Goal: Find specific page/section: Find specific page/section

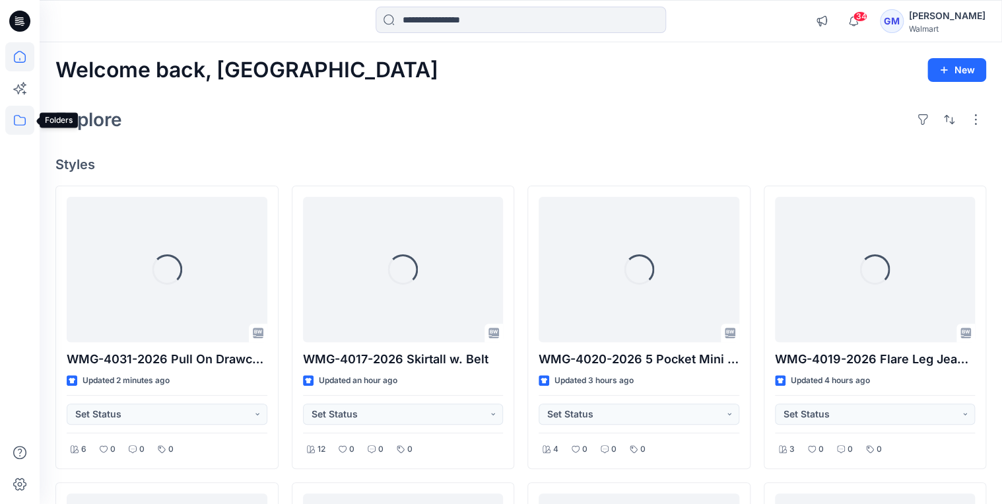
click at [13, 123] on icon at bounding box center [19, 120] width 29 height 29
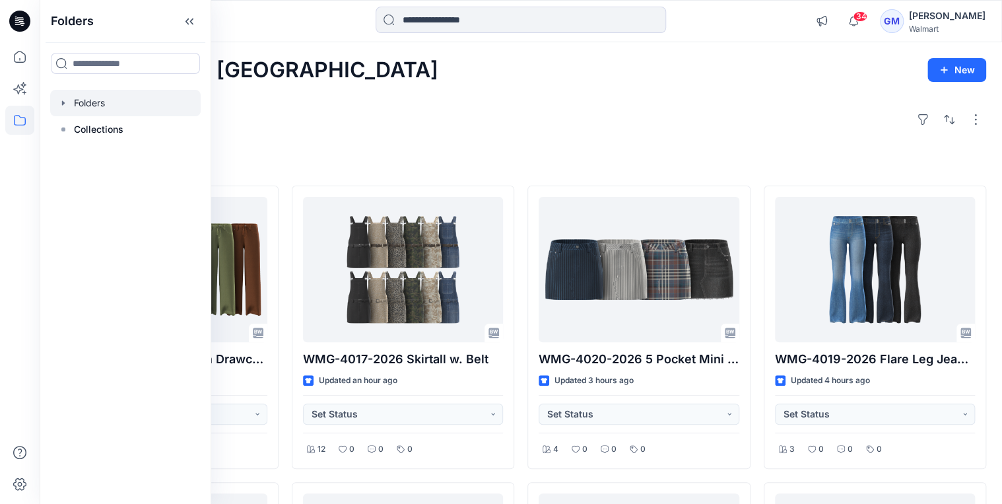
click at [62, 102] on icon "button" at bounding box center [63, 102] width 3 height 5
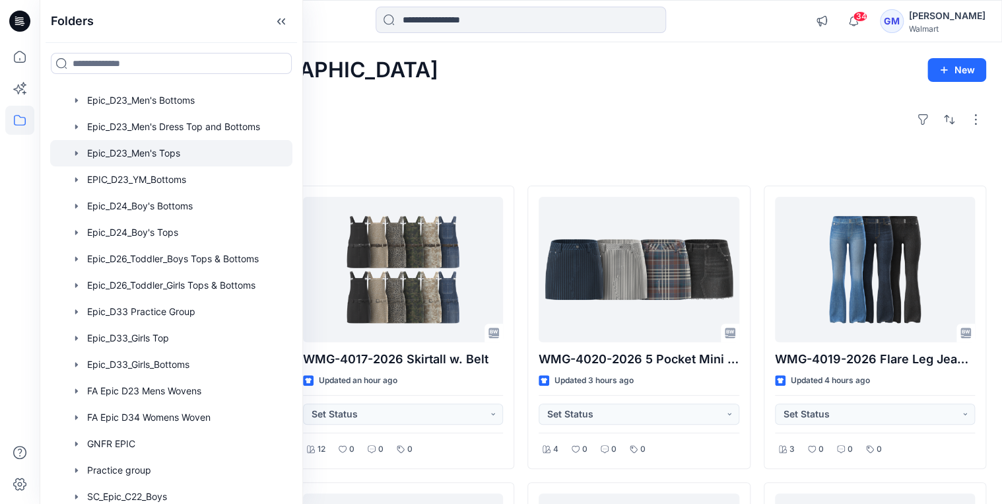
scroll to position [264, 0]
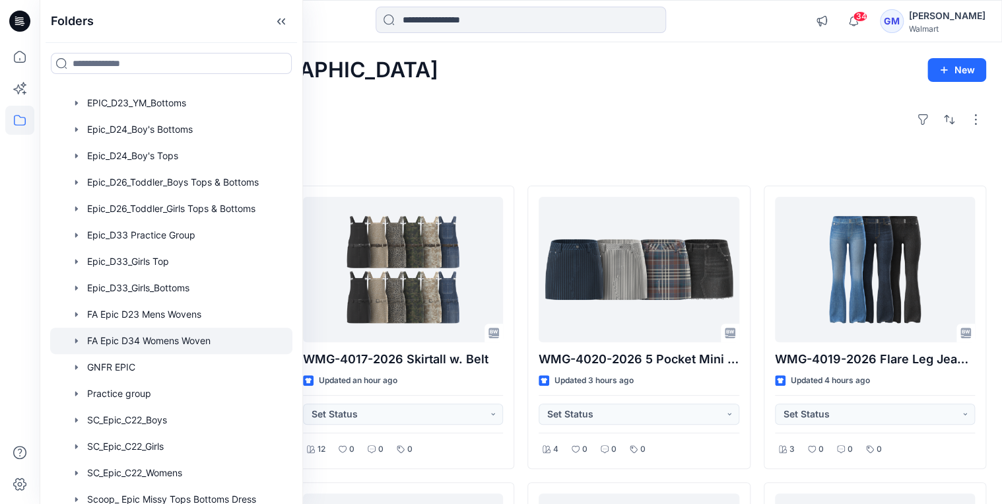
click at [151, 334] on div at bounding box center [171, 340] width 242 height 26
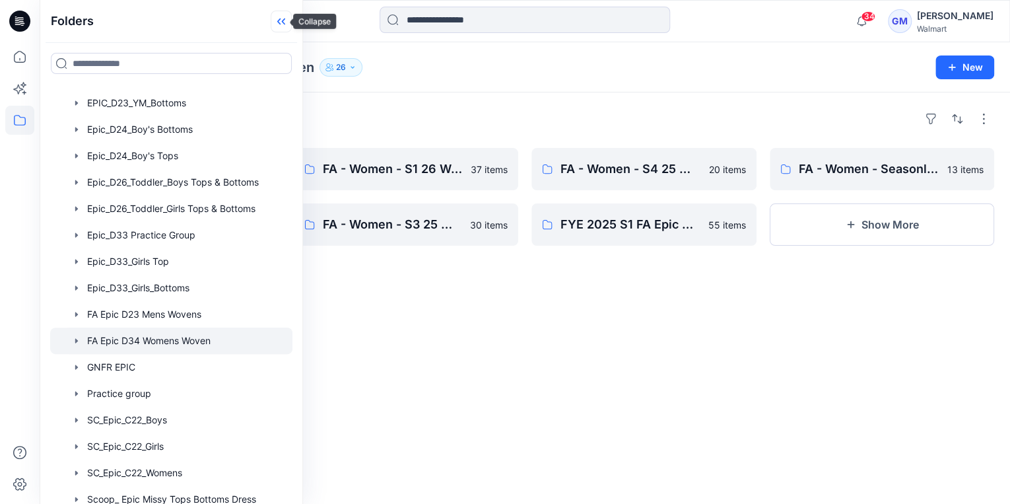
click at [277, 24] on icon at bounding box center [281, 22] width 21 height 22
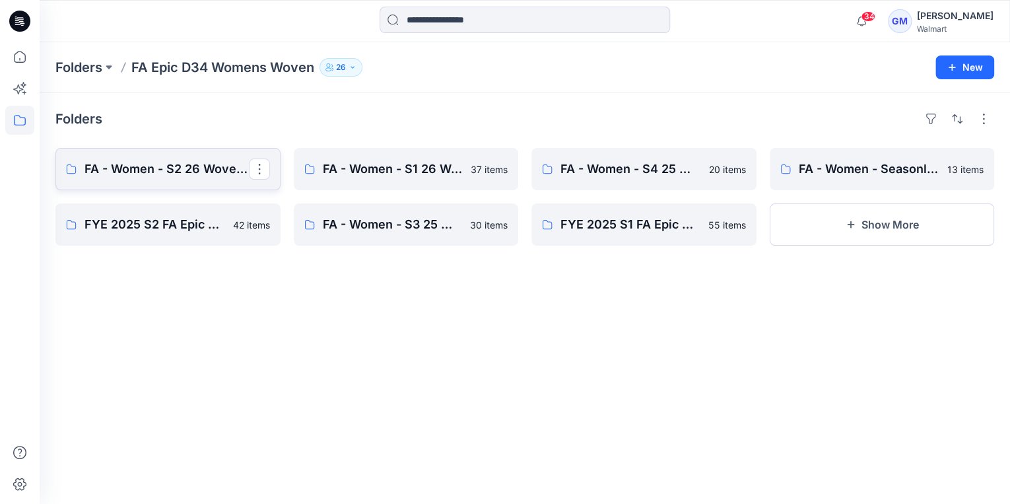
click at [182, 178] on link "FA - Women - S2 26 Woven Board" at bounding box center [167, 169] width 225 height 42
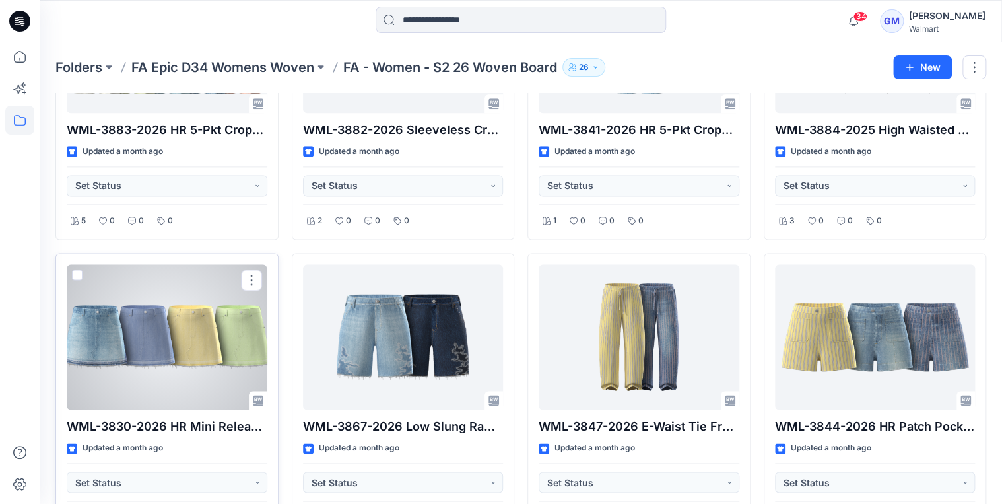
scroll to position [581, 0]
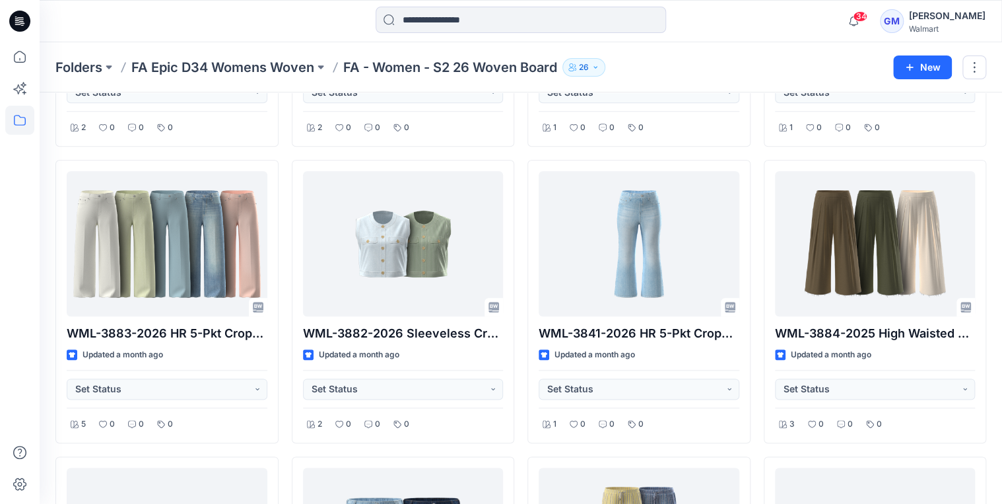
click at [289, 496] on div "WML-4016-2026 Zipper Front Jacket Updated a day ago Set Status 1 0 0 0 WML-3839…" at bounding box center [520, 450] width 931 height 1766
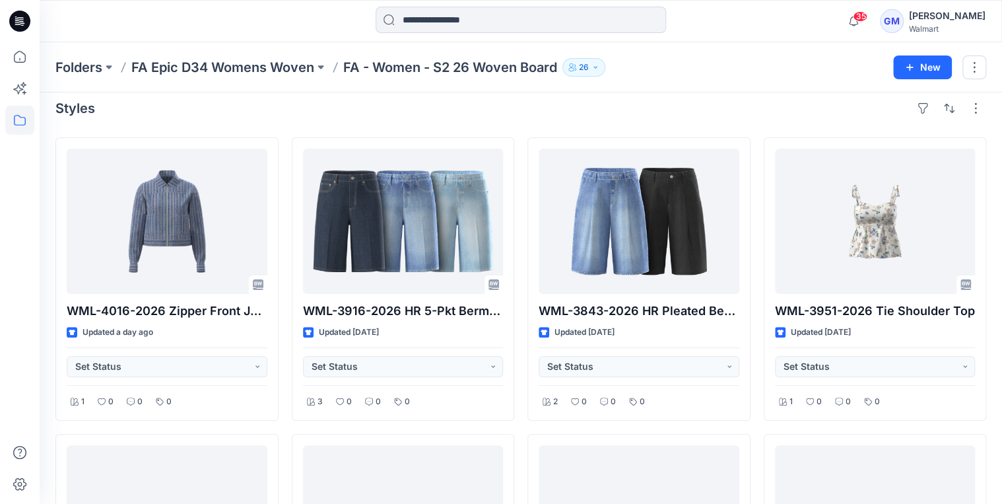
scroll to position [0, 0]
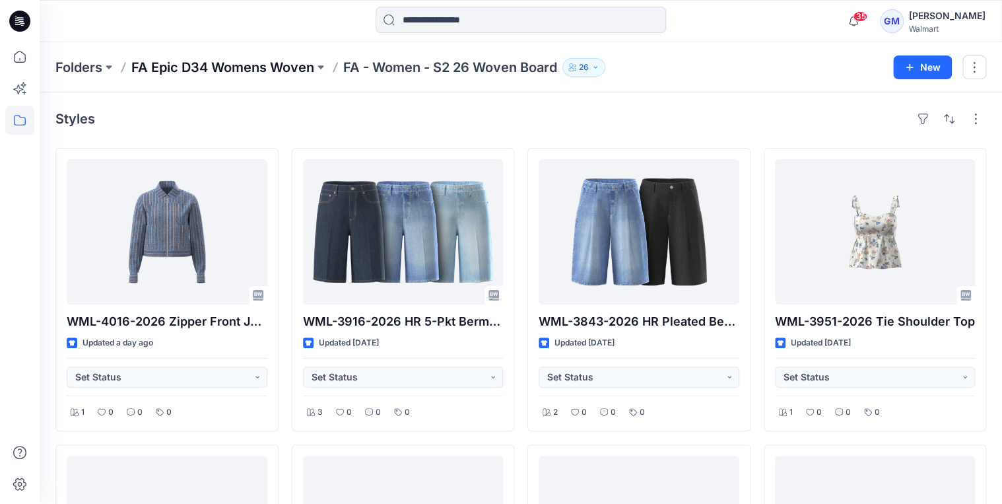
click at [271, 58] on p "FA Epic D34 Womens Woven" at bounding box center [222, 67] width 183 height 18
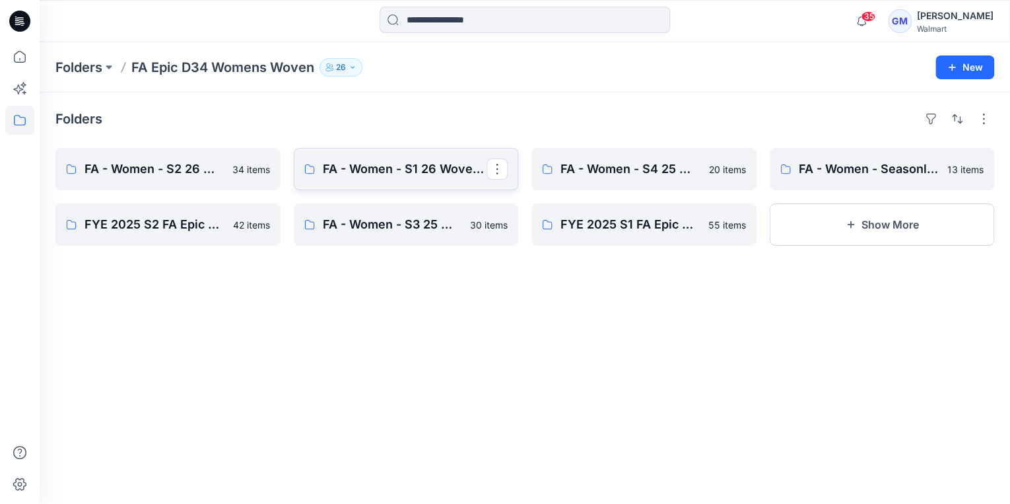
click at [371, 166] on p "FA - Women - S1 26 Woven Board" at bounding box center [405, 169] width 164 height 18
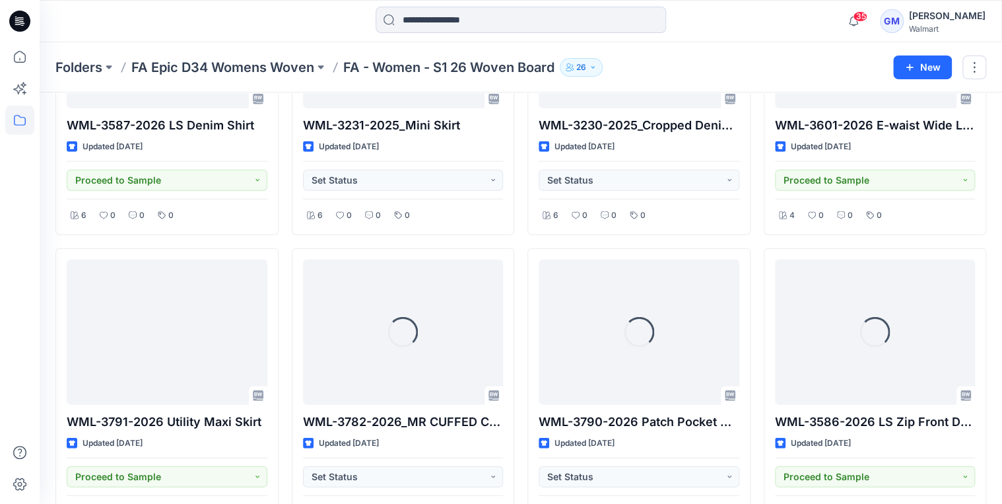
scroll to position [1681, 0]
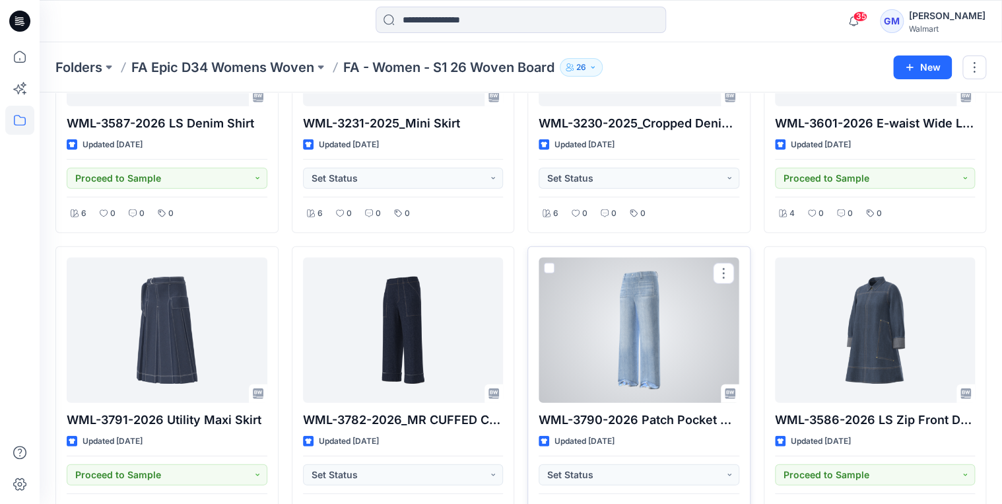
click at [633, 317] on div at bounding box center [639, 329] width 201 height 145
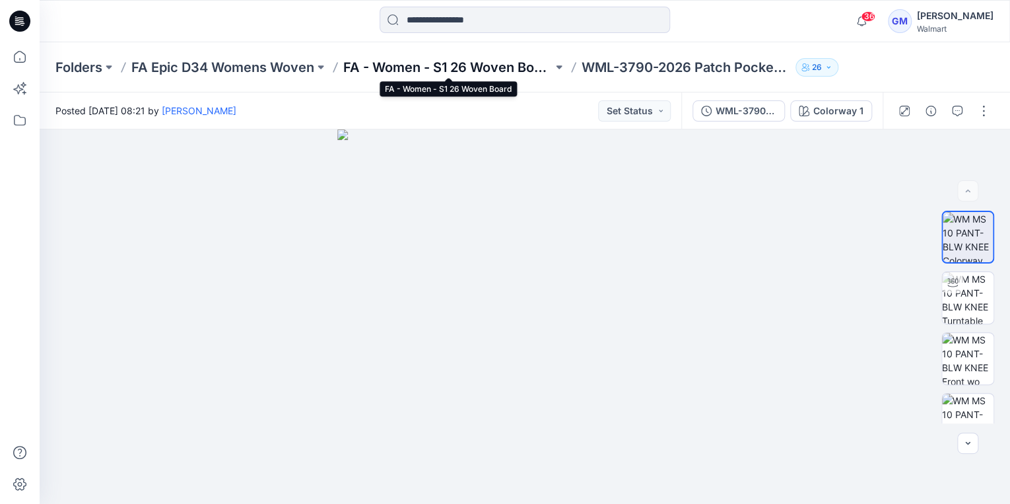
click at [493, 69] on p "FA - Women - S1 26 Woven Board" at bounding box center [447, 67] width 209 height 18
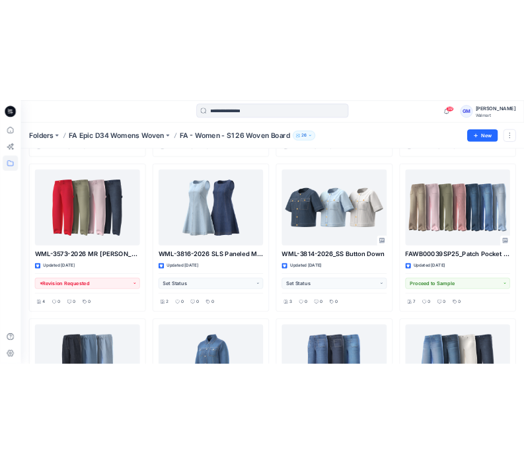
scroll to position [1480, 0]
